Goal: Task Accomplishment & Management: Complete application form

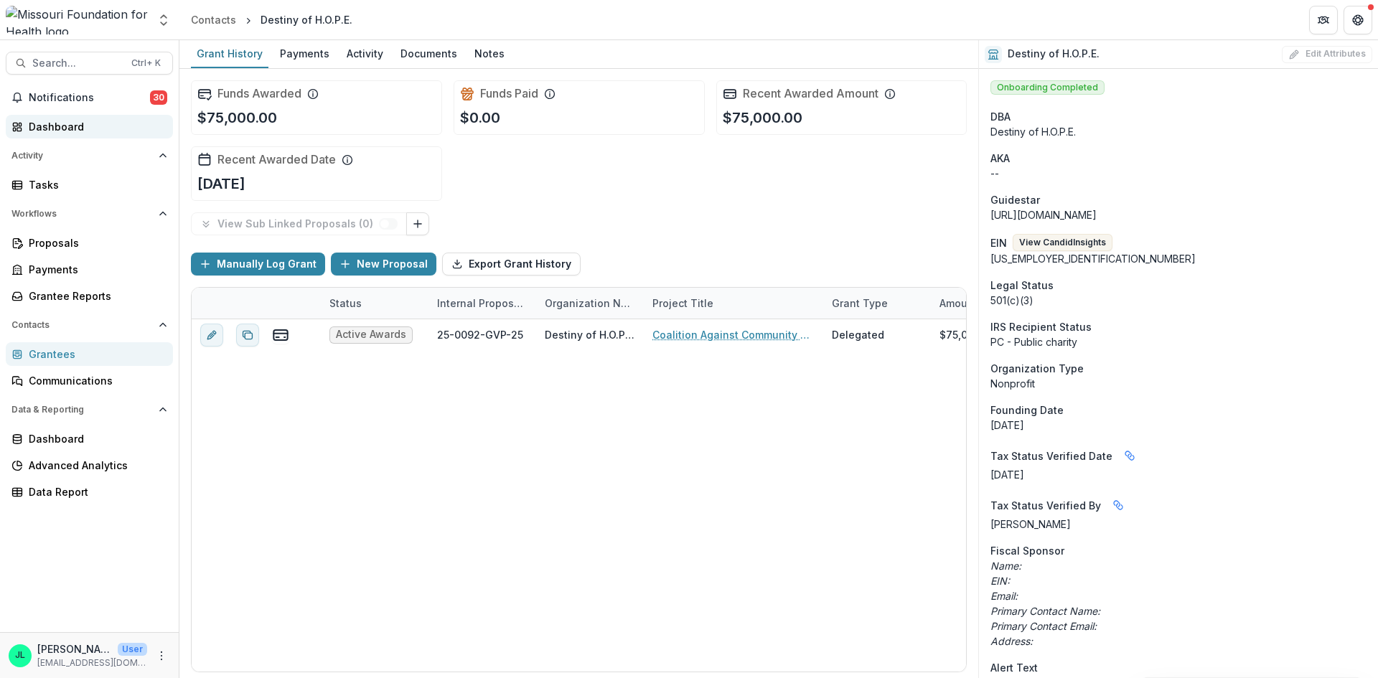
click at [52, 123] on div "Dashboard" at bounding box center [95, 126] width 133 height 15
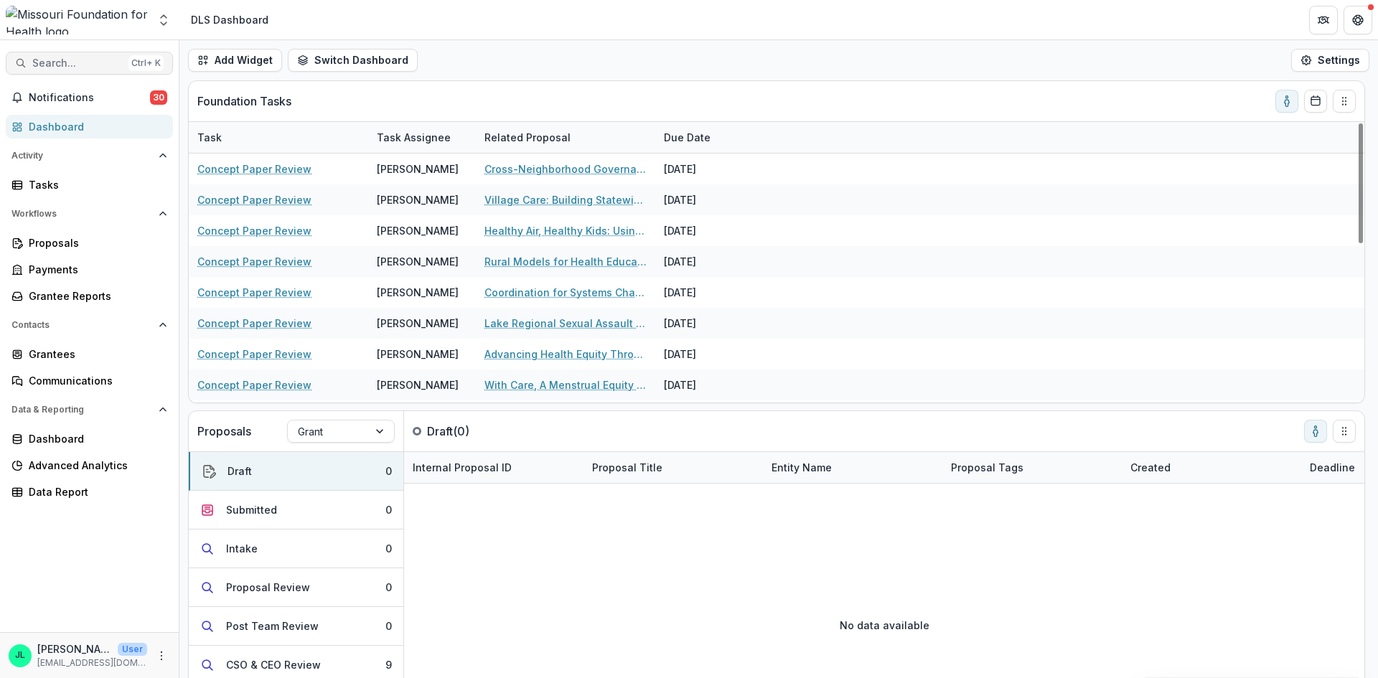
click at [94, 60] on span "Search..." at bounding box center [77, 63] width 90 height 12
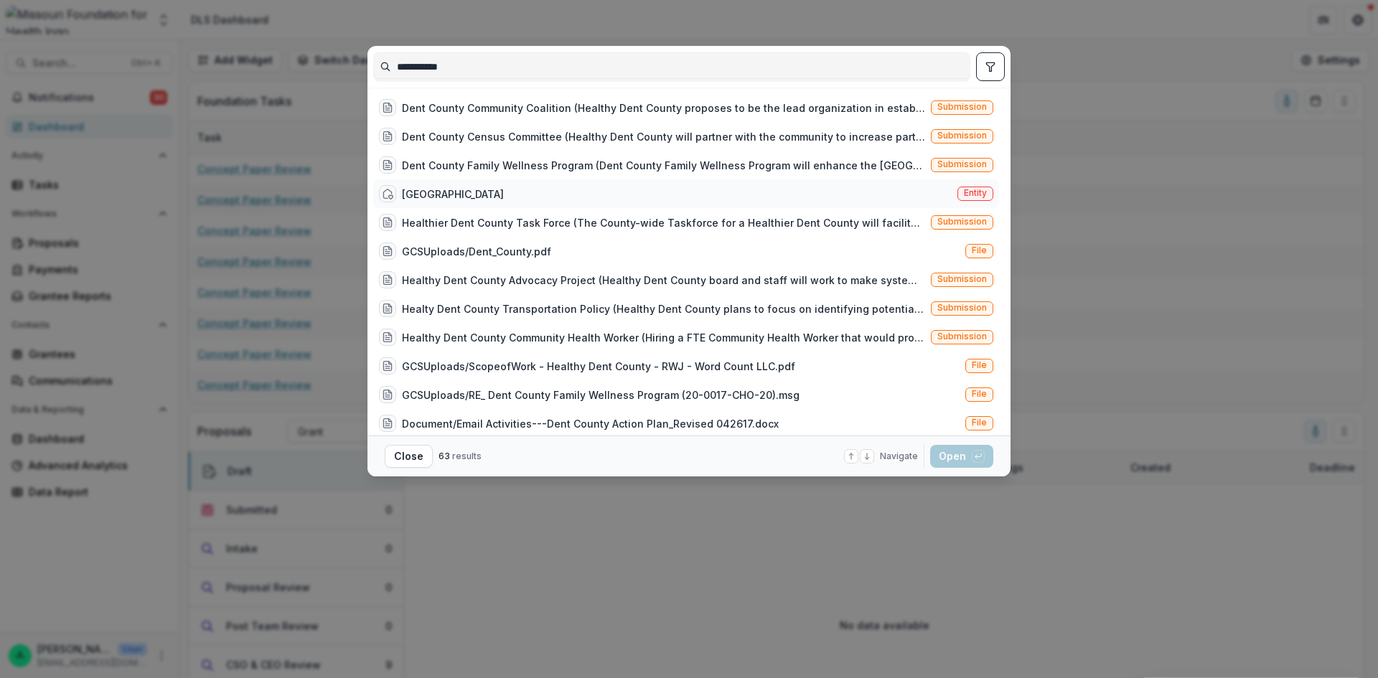
type input "**********"
click at [967, 198] on span "Entity" at bounding box center [975, 193] width 23 height 10
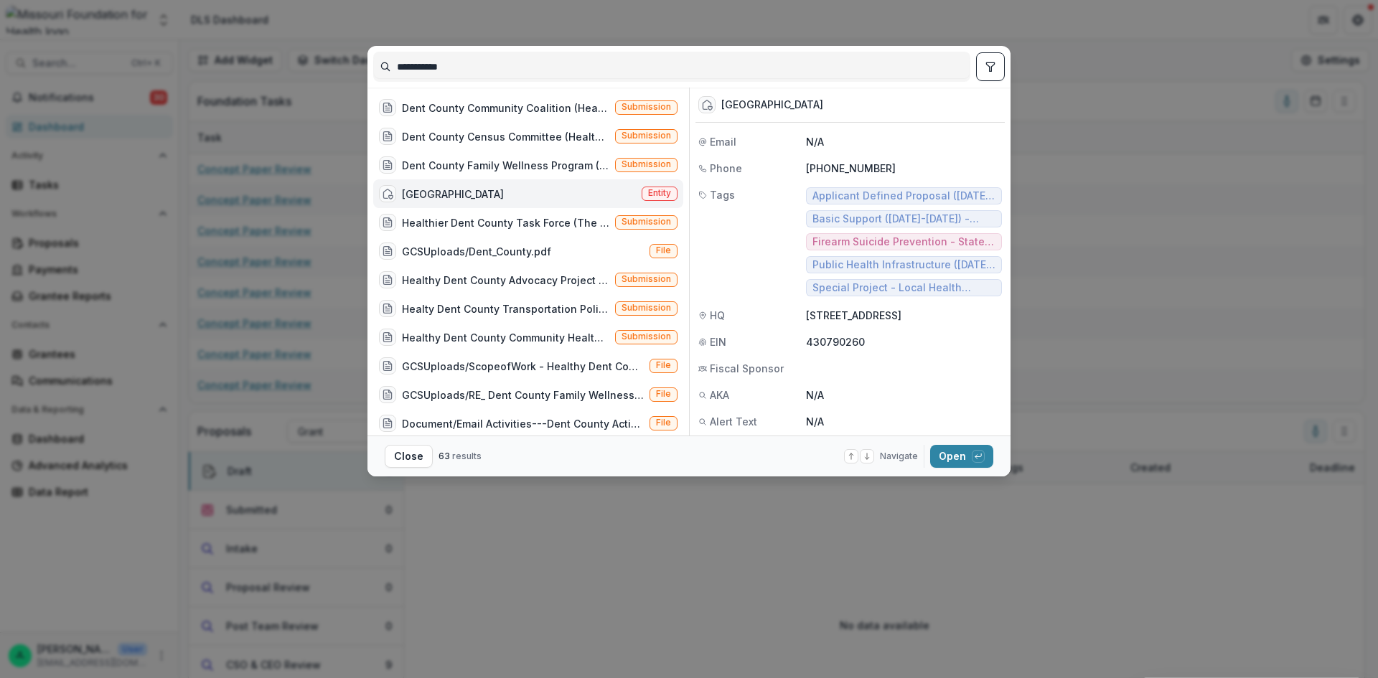
click at [948, 444] on footer "Close 63 results Navigate up and down with arrow keys Open with enter key" at bounding box center [688, 456] width 643 height 41
click at [960, 459] on button "Open with enter key" at bounding box center [961, 456] width 63 height 23
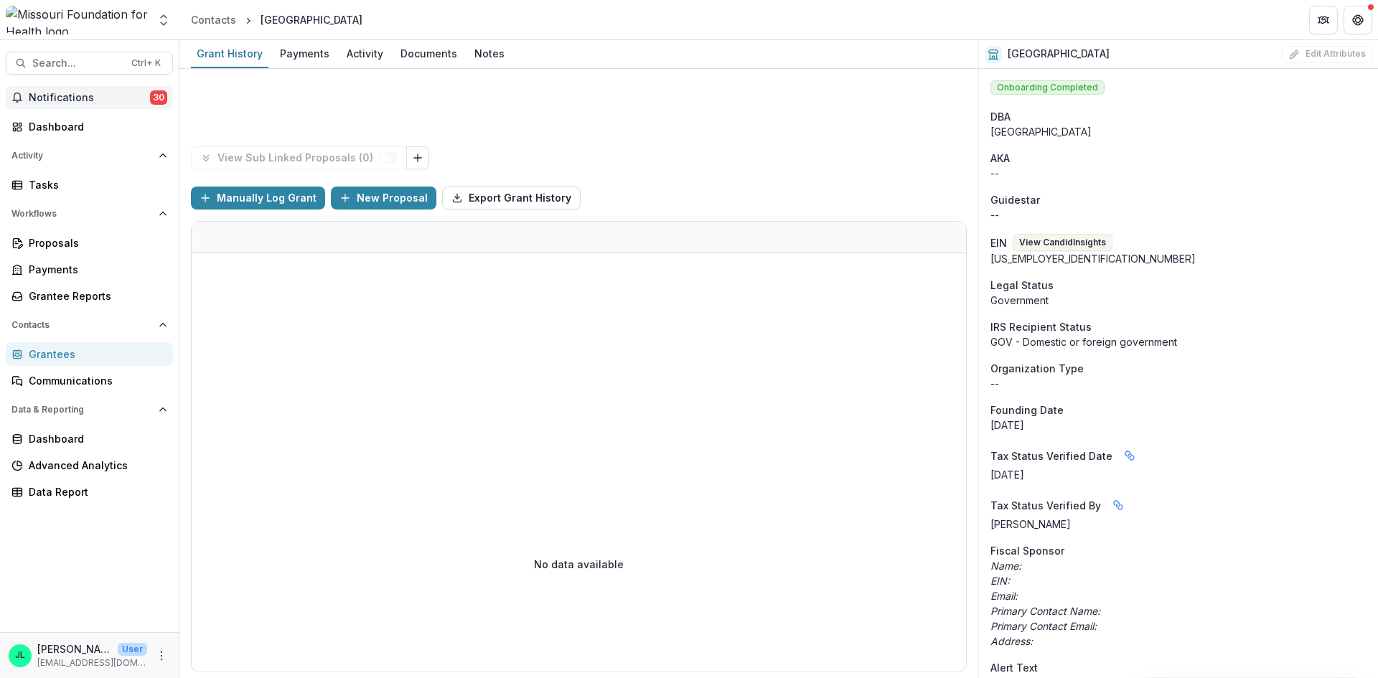
click at [130, 94] on span "Notifications" at bounding box center [89, 98] width 121 height 12
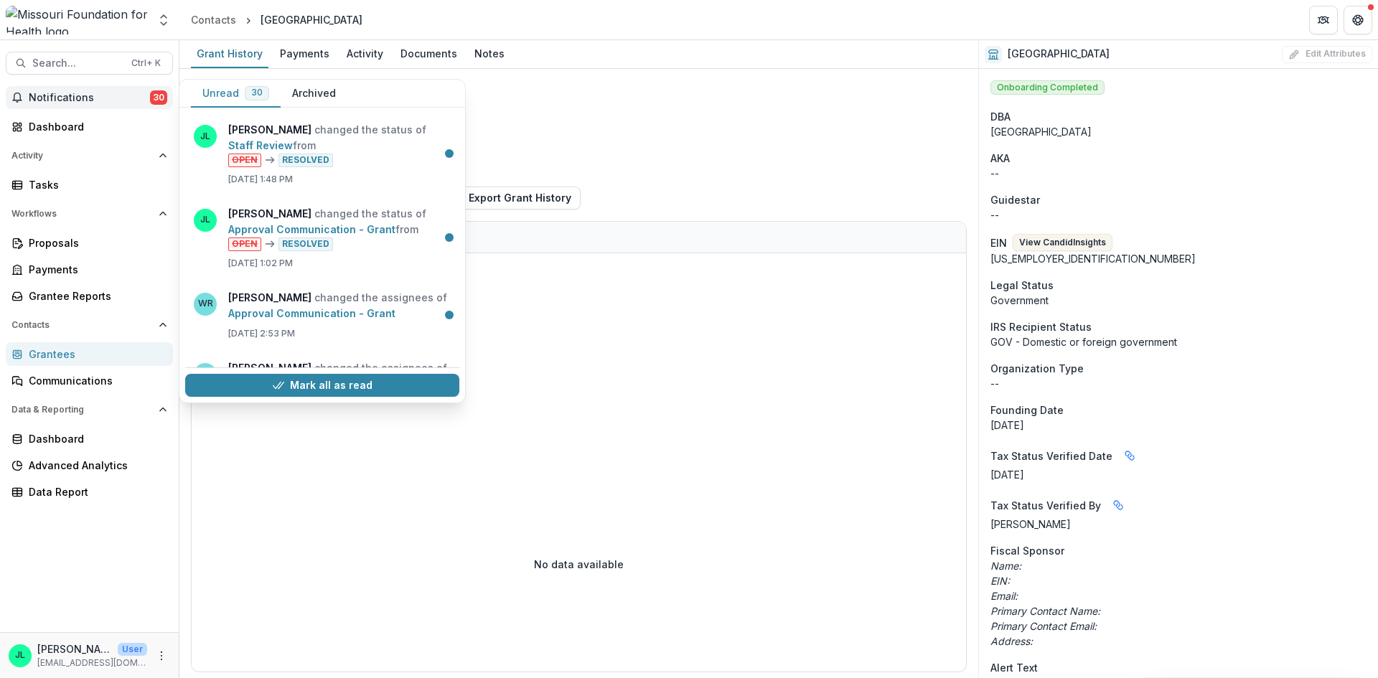
click at [118, 101] on span "Notifications" at bounding box center [89, 98] width 121 height 12
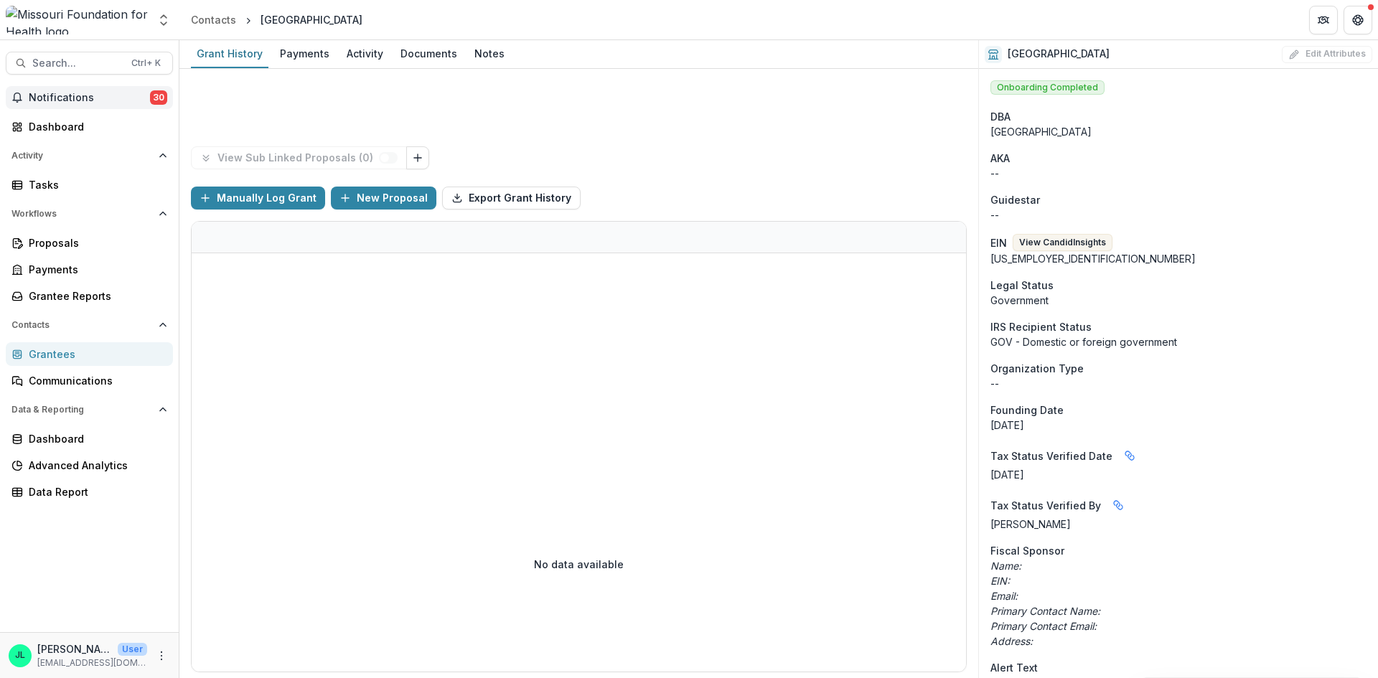
click at [153, 96] on span "30" at bounding box center [158, 97] width 17 height 14
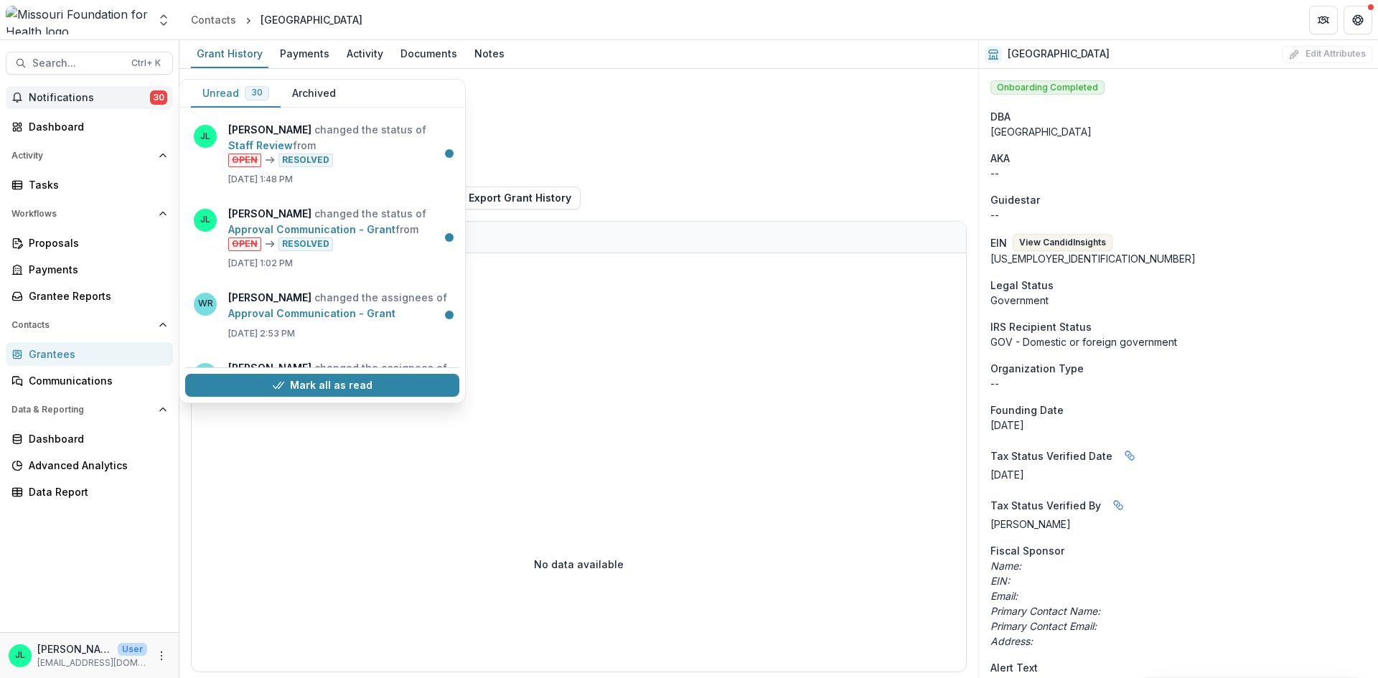
click at [66, 97] on span "Notifications" at bounding box center [89, 98] width 121 height 12
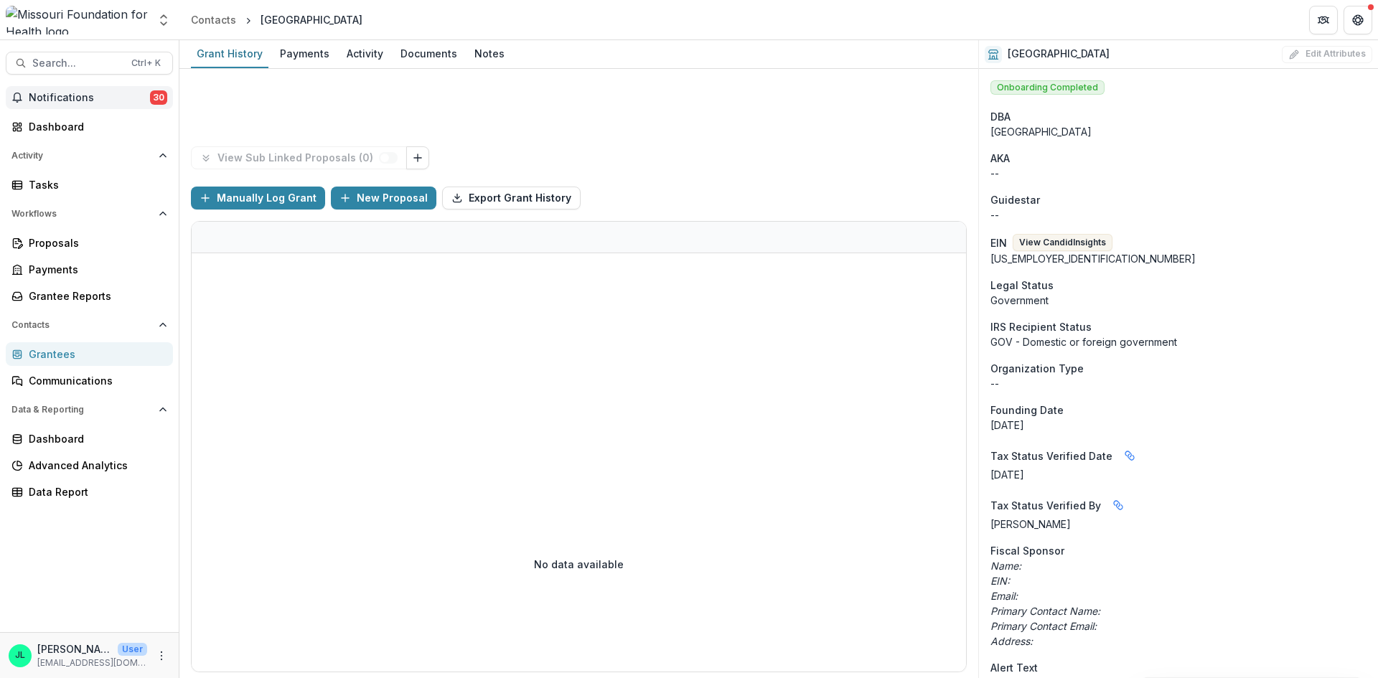
click at [66, 97] on span "Notifications" at bounding box center [89, 98] width 121 height 12
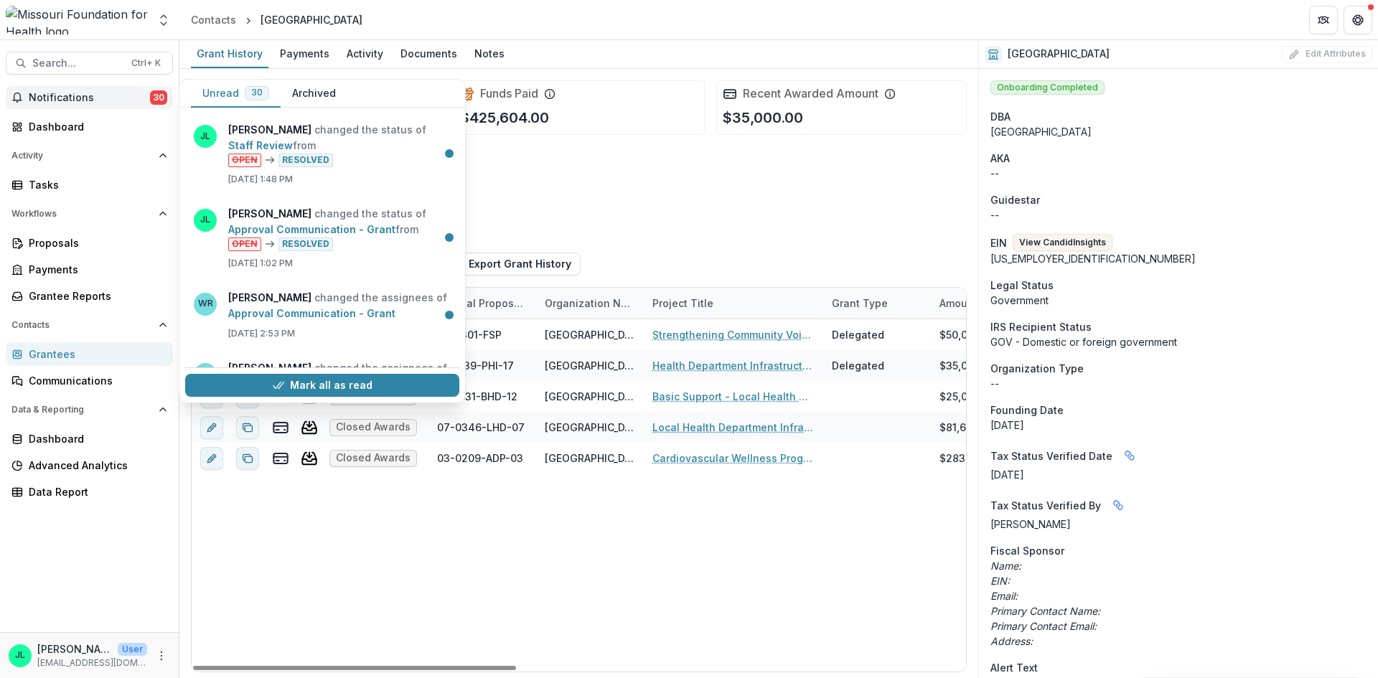
click at [494, 188] on div "Funds Awarded $425,604.00 Funds Paid $425,604.00 Recent Awarded Amount $35,000.…" at bounding box center [579, 141] width 776 height 144
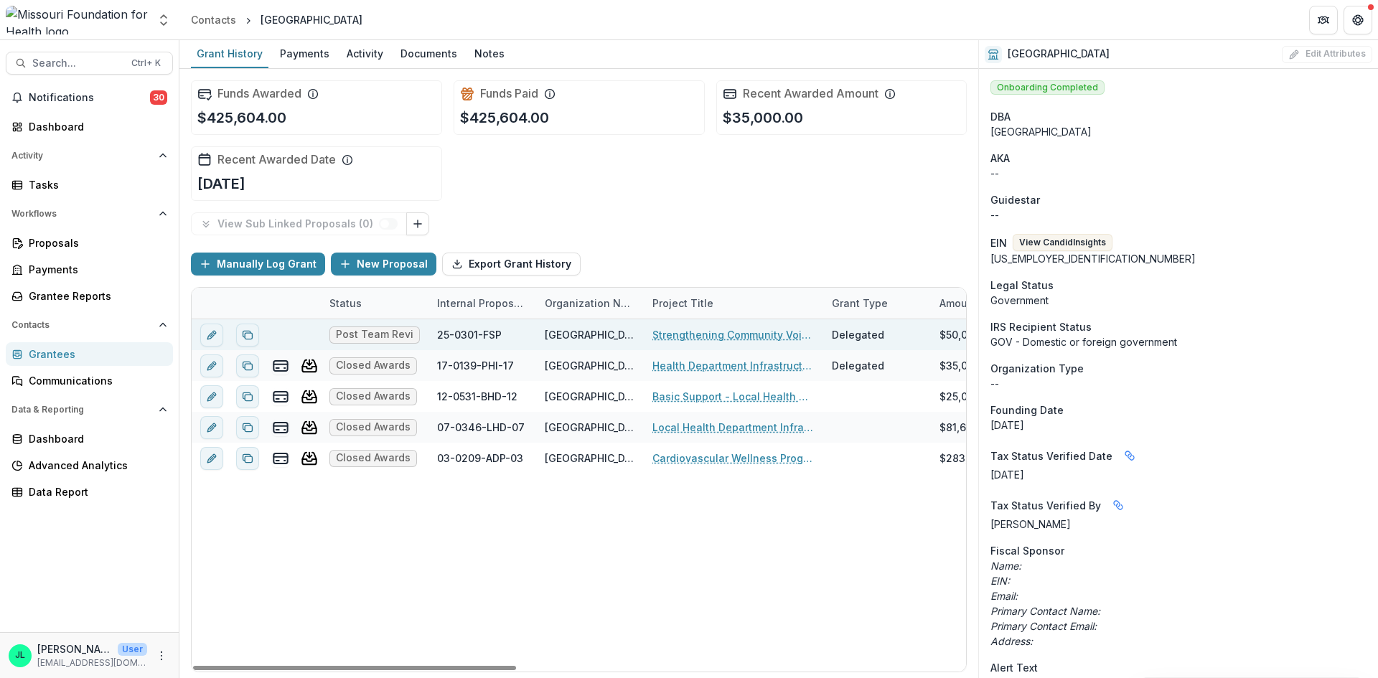
click at [675, 334] on link "Strengthening Community Voices: CASPER Data to Action on Mental Health and Fire…" at bounding box center [733, 334] width 162 height 15
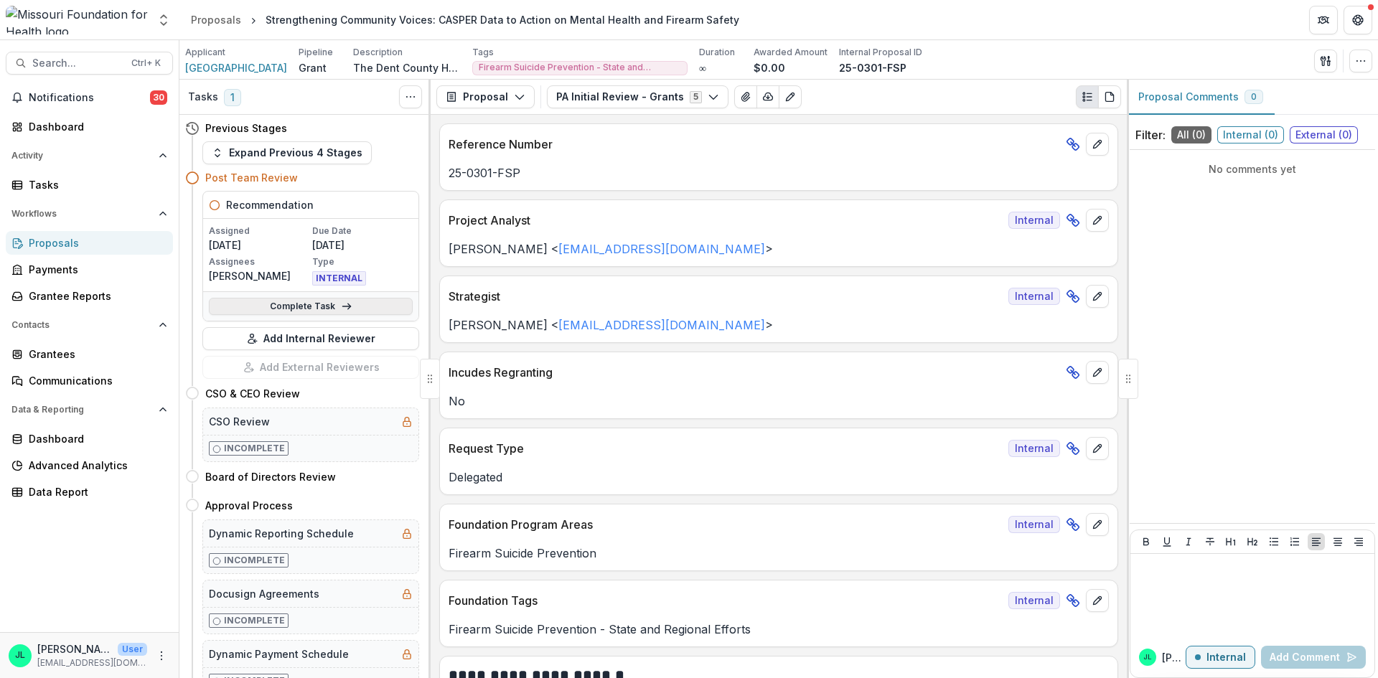
click at [295, 301] on link "Complete Task" at bounding box center [311, 306] width 204 height 17
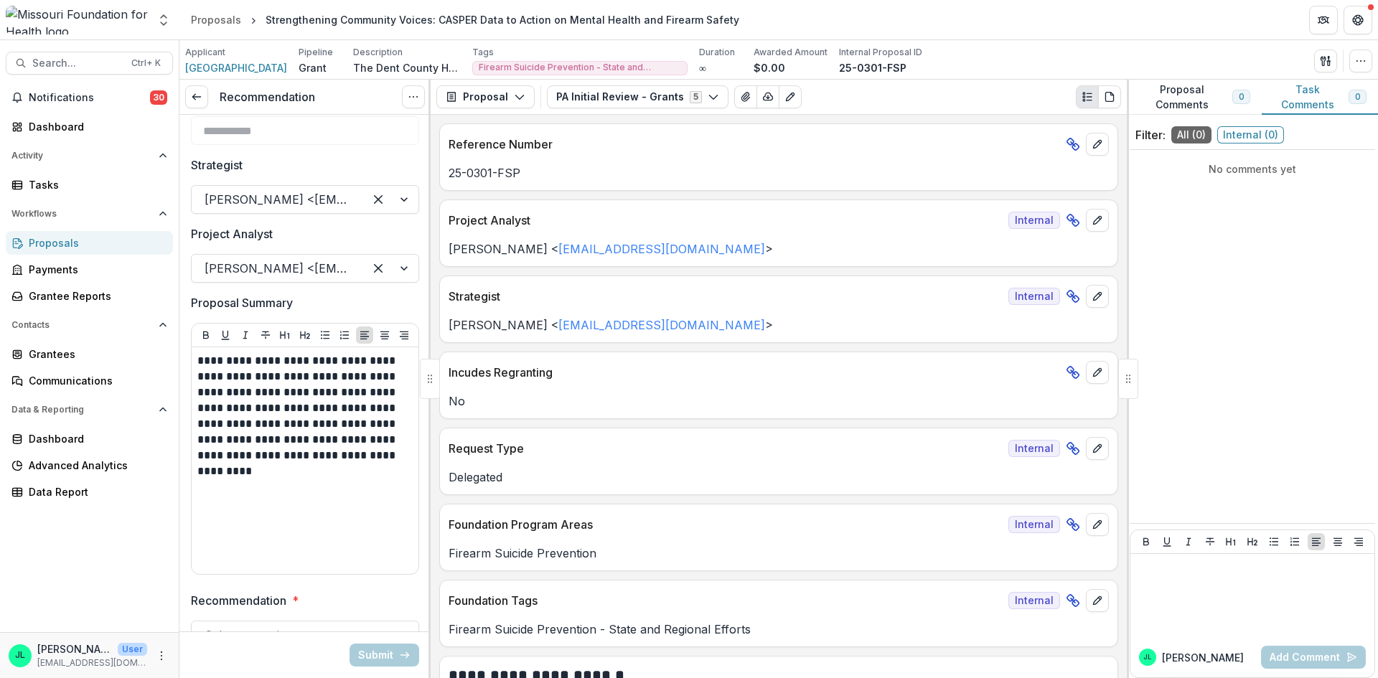
scroll to position [103, 0]
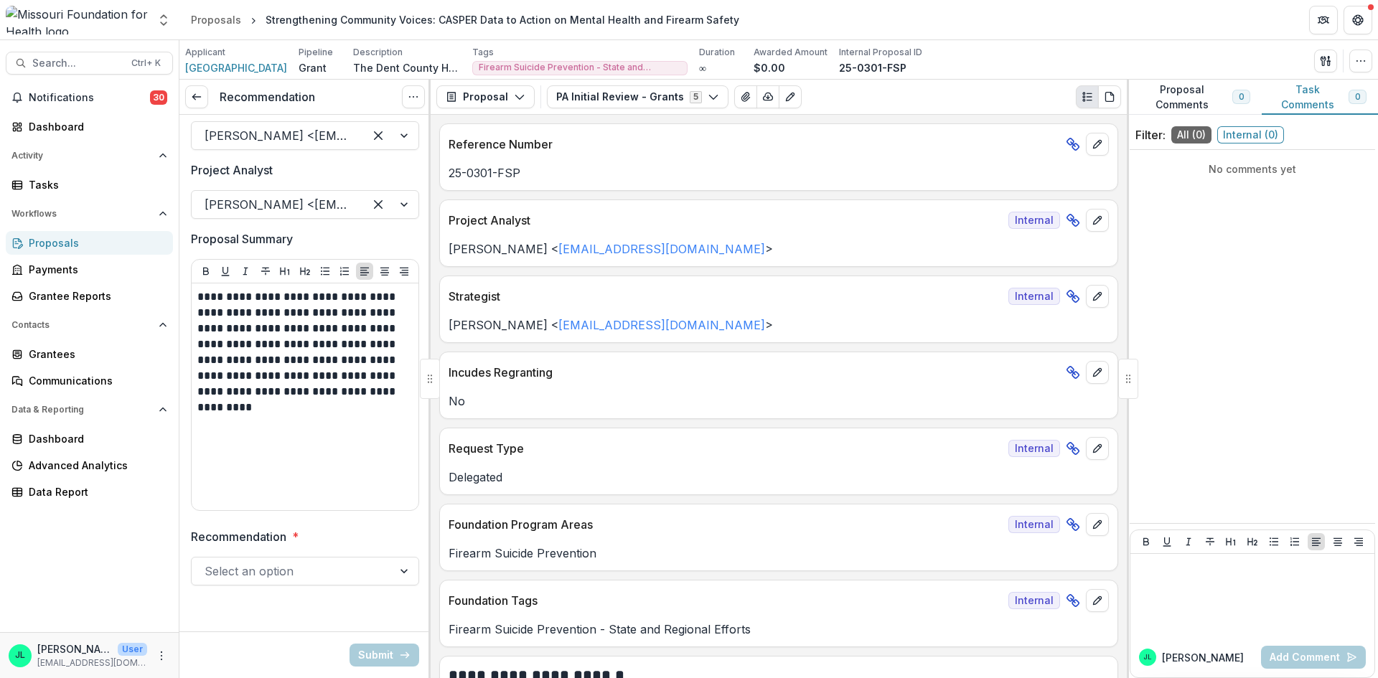
click at [233, 569] on div at bounding box center [292, 571] width 175 height 20
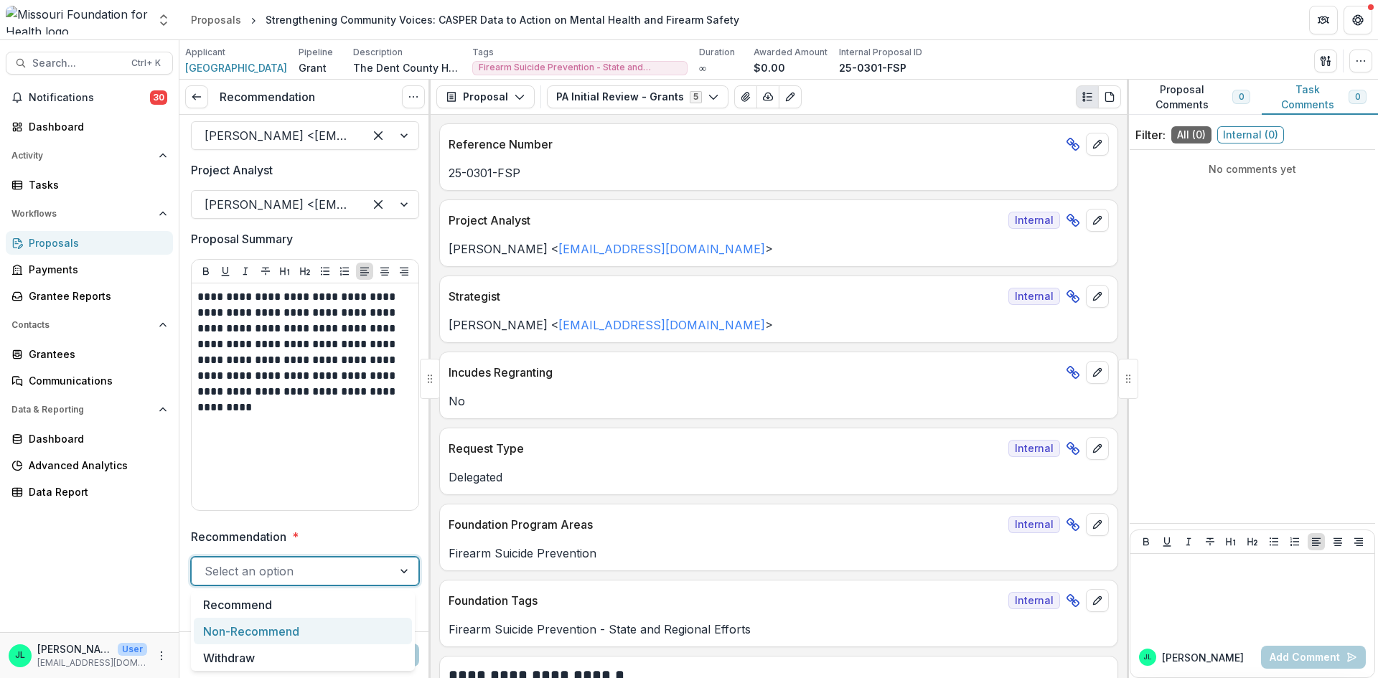
click at [232, 592] on div "Non-Recommend" at bounding box center [303, 631] width 218 height 27
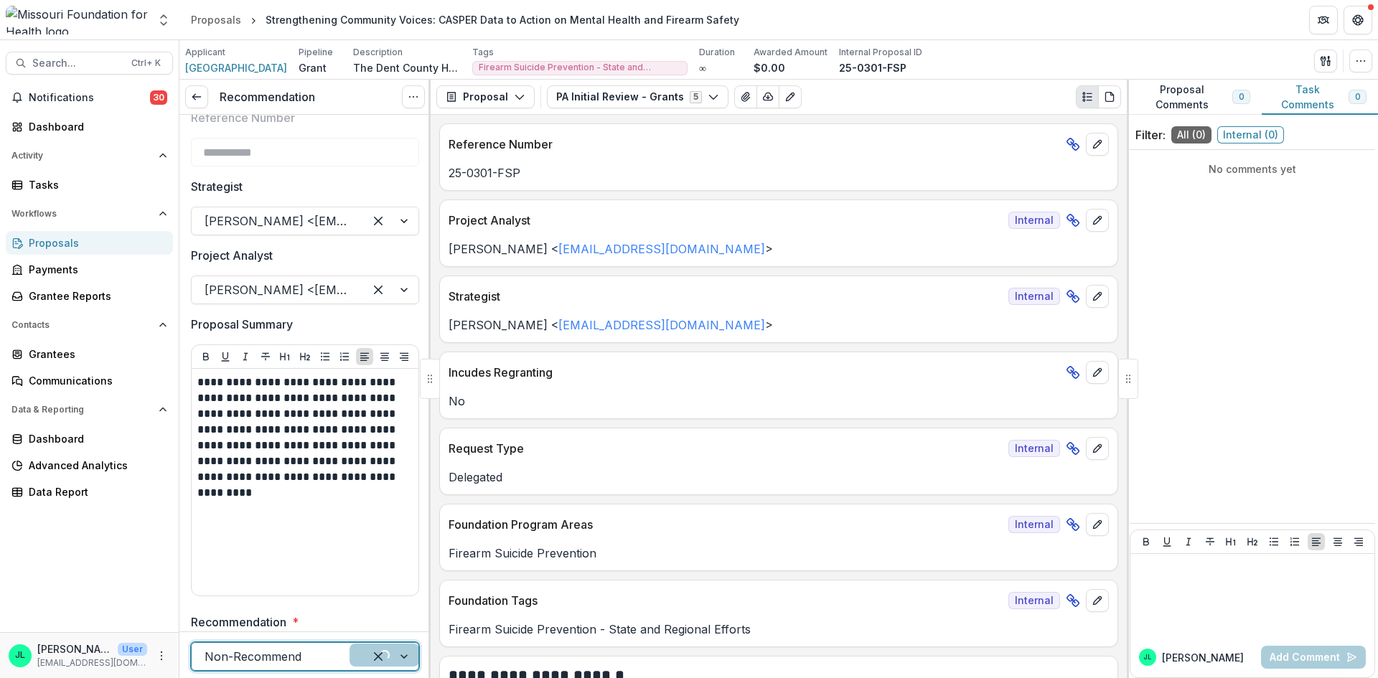
scroll to position [0, 0]
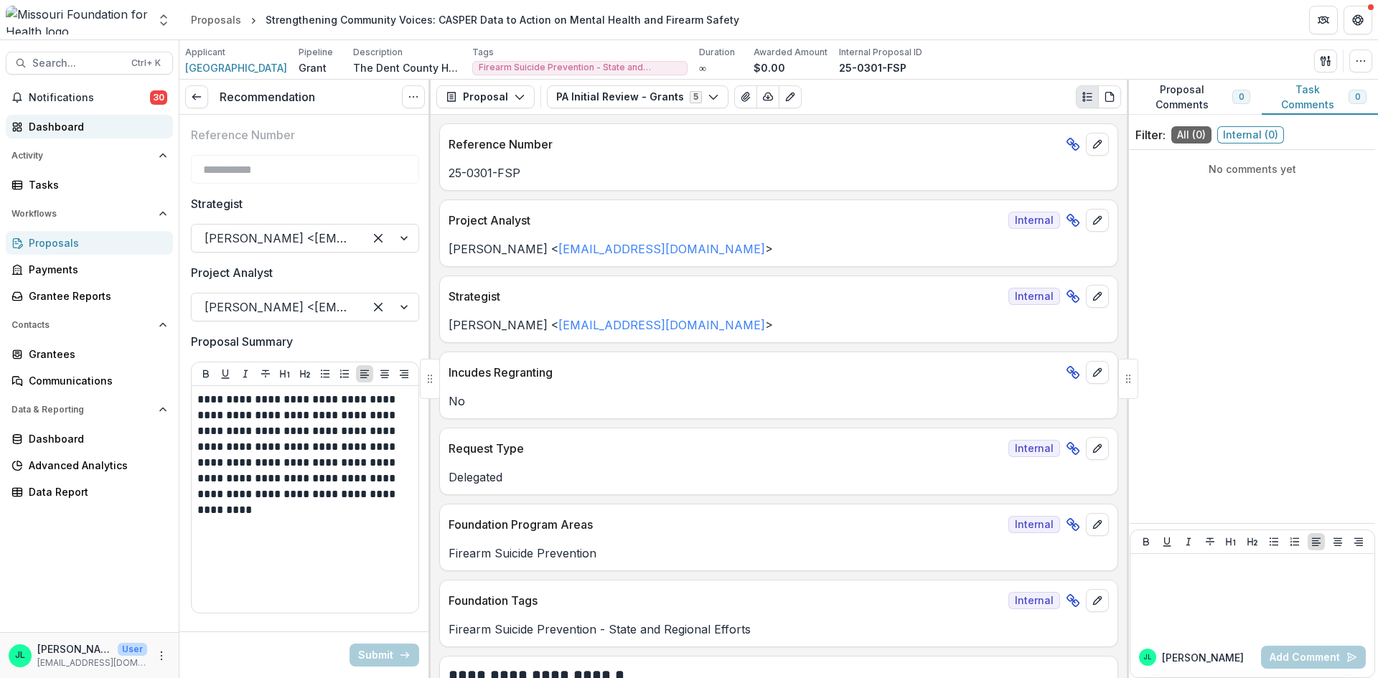
drag, startPoint x: 80, startPoint y: 102, endPoint x: 8, endPoint y: 133, distance: 78.4
click at [80, 102] on span "Notifications" at bounding box center [89, 98] width 121 height 12
